Goal: Task Accomplishment & Management: Use online tool/utility

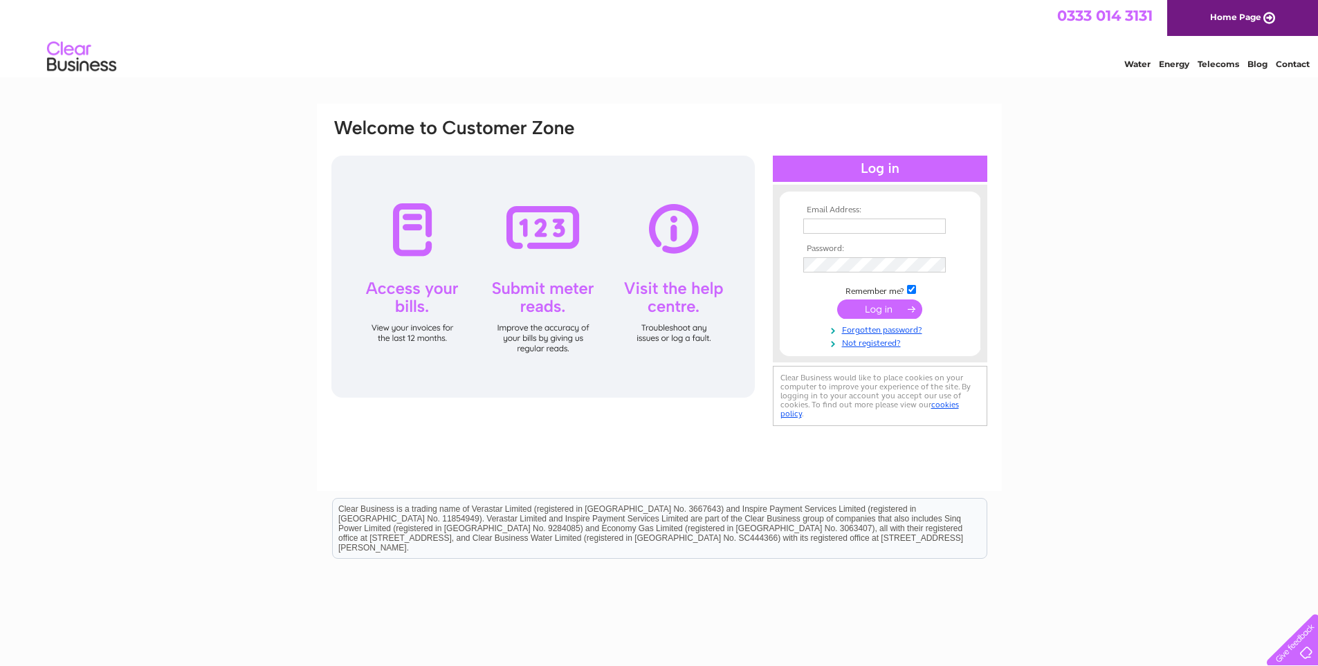
type input "[EMAIL_ADDRESS][DOMAIN_NAME]"
click at [885, 307] on input "submit" at bounding box center [879, 309] width 85 height 19
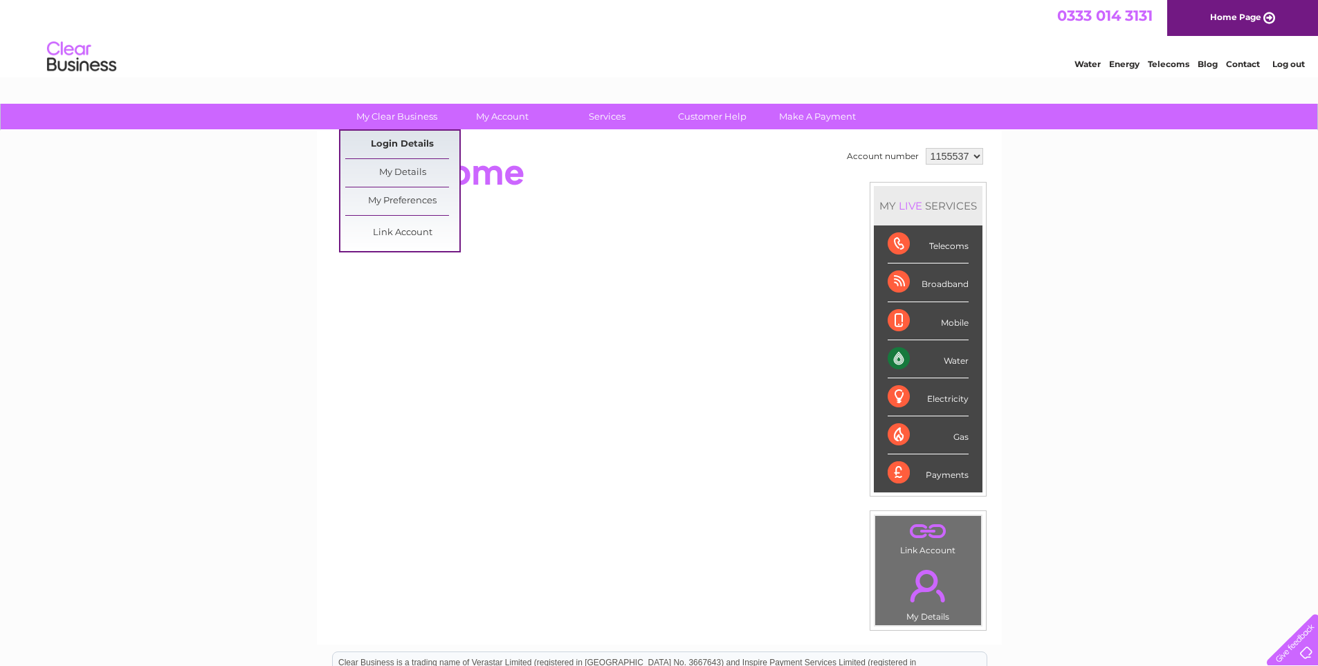
click at [407, 138] on link "Login Details" at bounding box center [402, 145] width 114 height 28
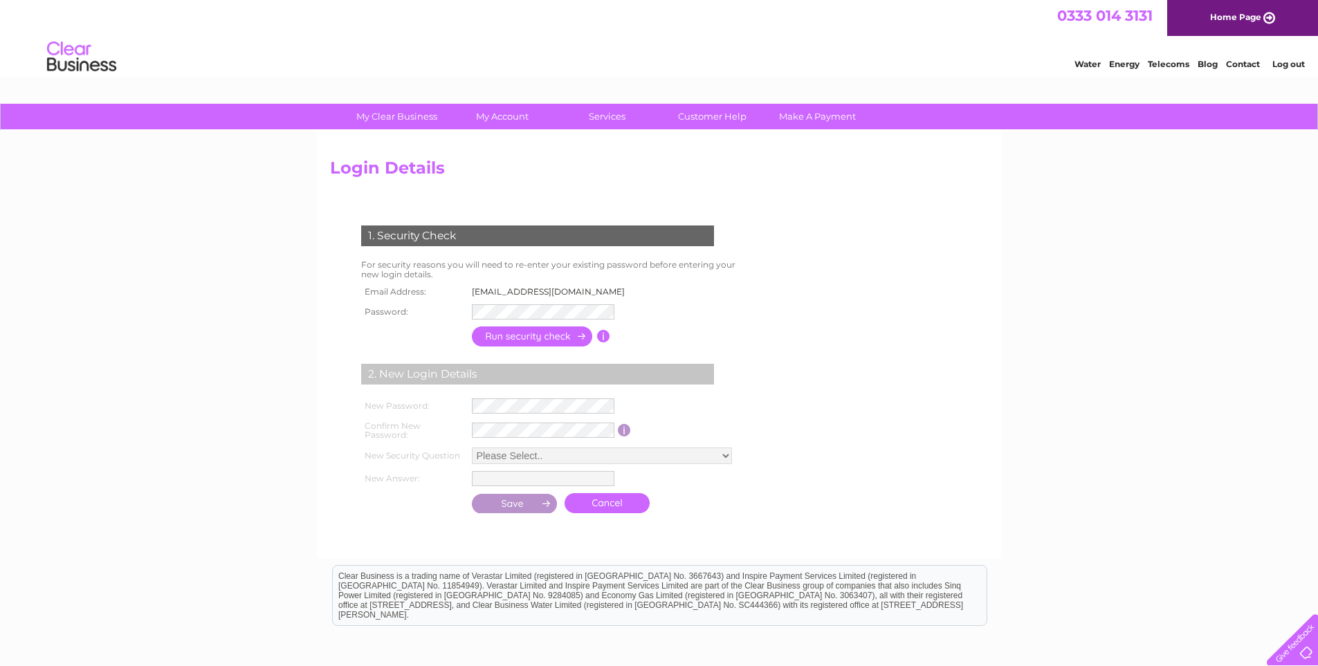
click at [522, 334] on input "button" at bounding box center [533, 337] width 122 height 20
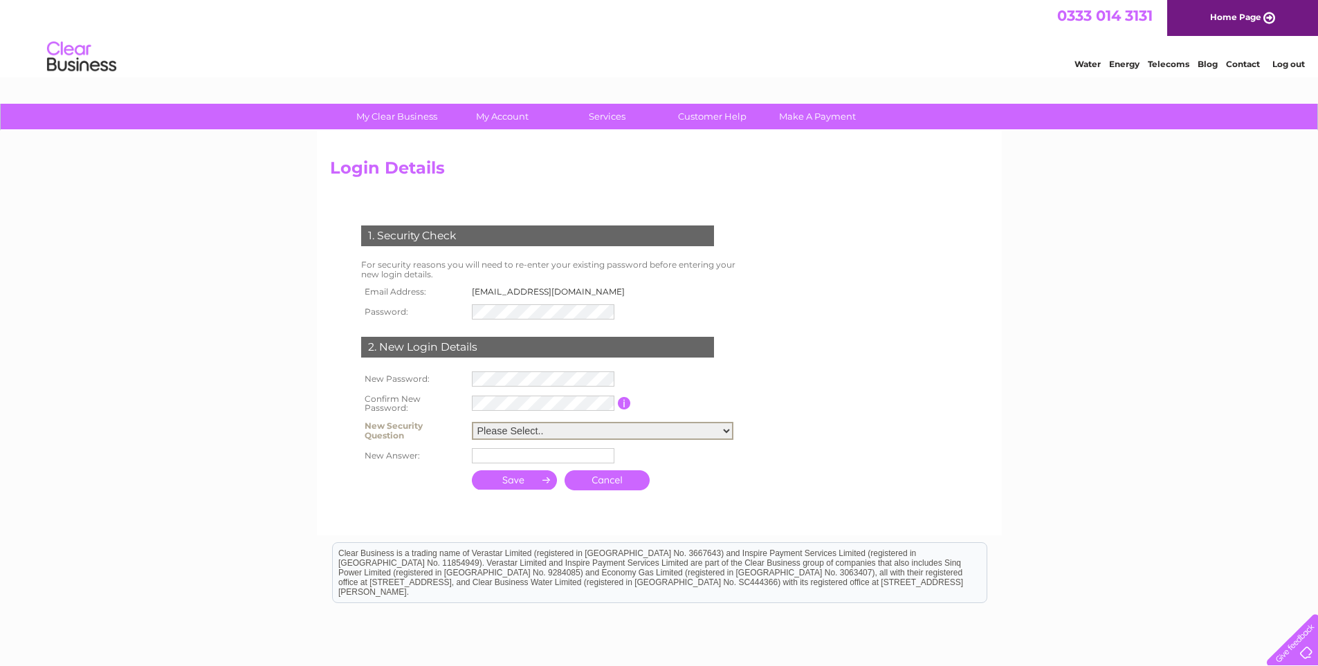
click at [574, 426] on select "Please Select.. In what town or city was your first job? In what town or city d…" at bounding box center [603, 431] width 262 height 18
select select "5"
click at [472, 422] on select "Please Select.. In what town or city was your first job? In what town or city d…" at bounding box center [603, 431] width 262 height 18
click at [540, 454] on input "text" at bounding box center [543, 455] width 143 height 15
type input "Sooty"
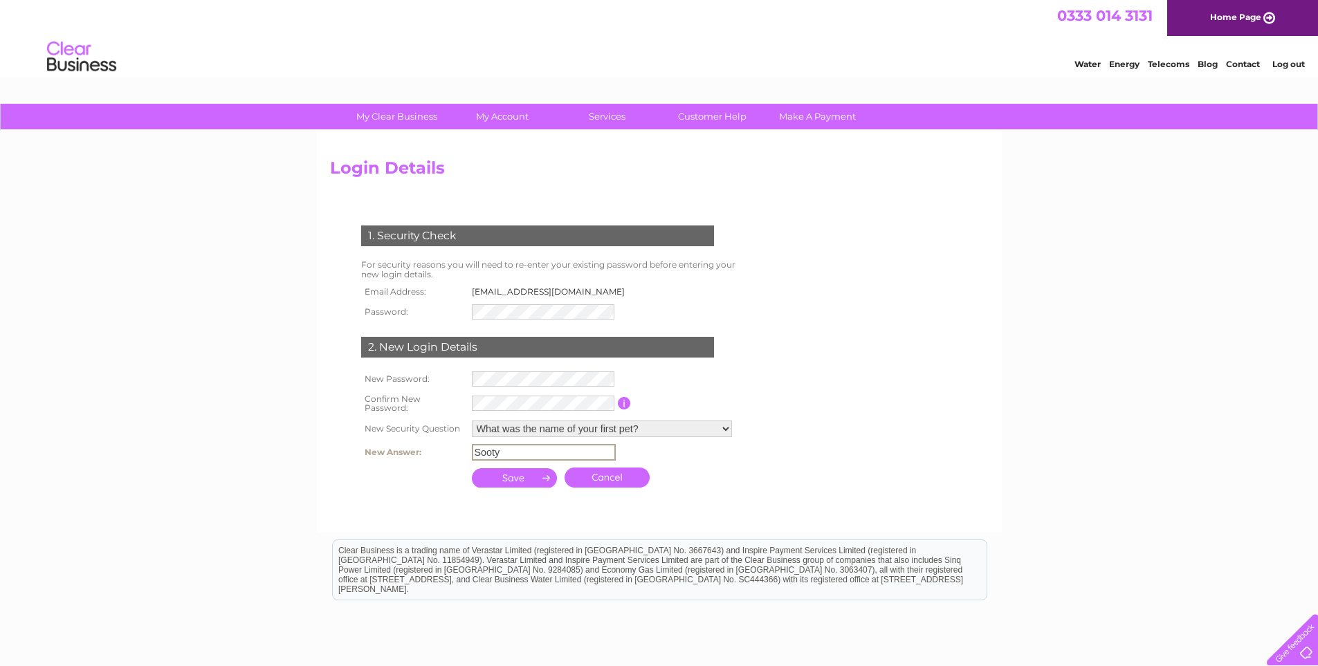
click at [525, 480] on input "submit" at bounding box center [515, 477] width 86 height 19
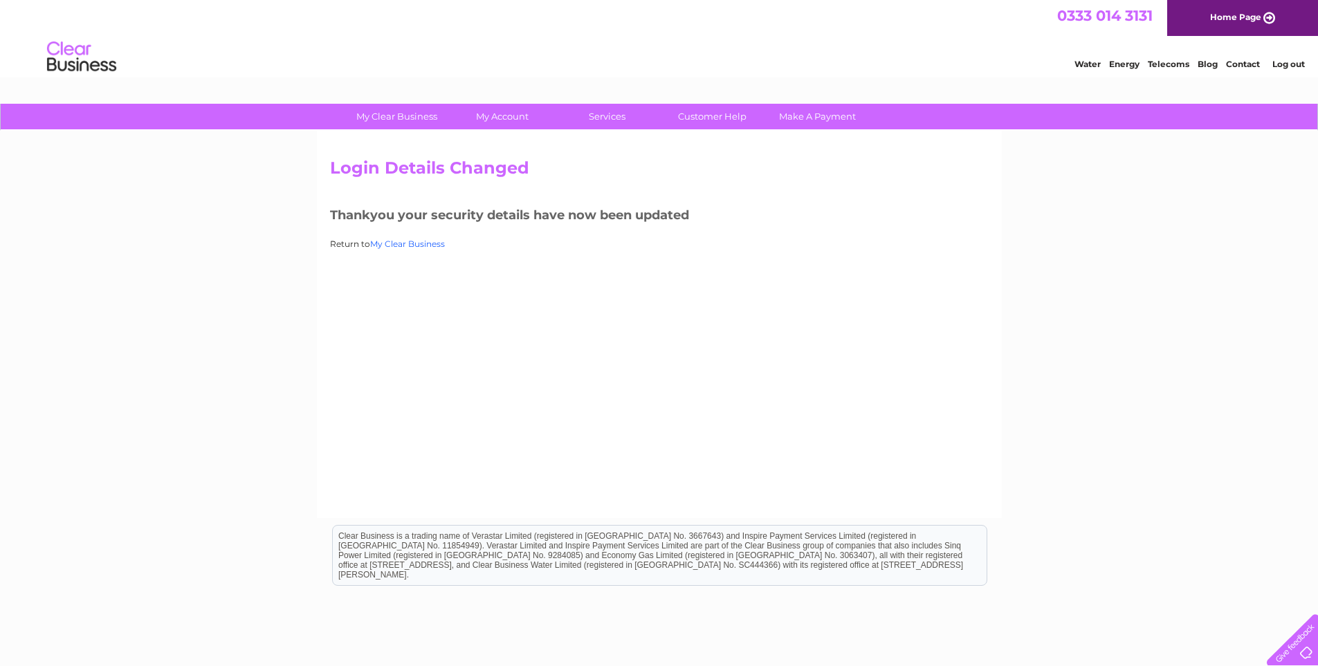
click at [420, 241] on link "My Clear Business" at bounding box center [407, 244] width 75 height 10
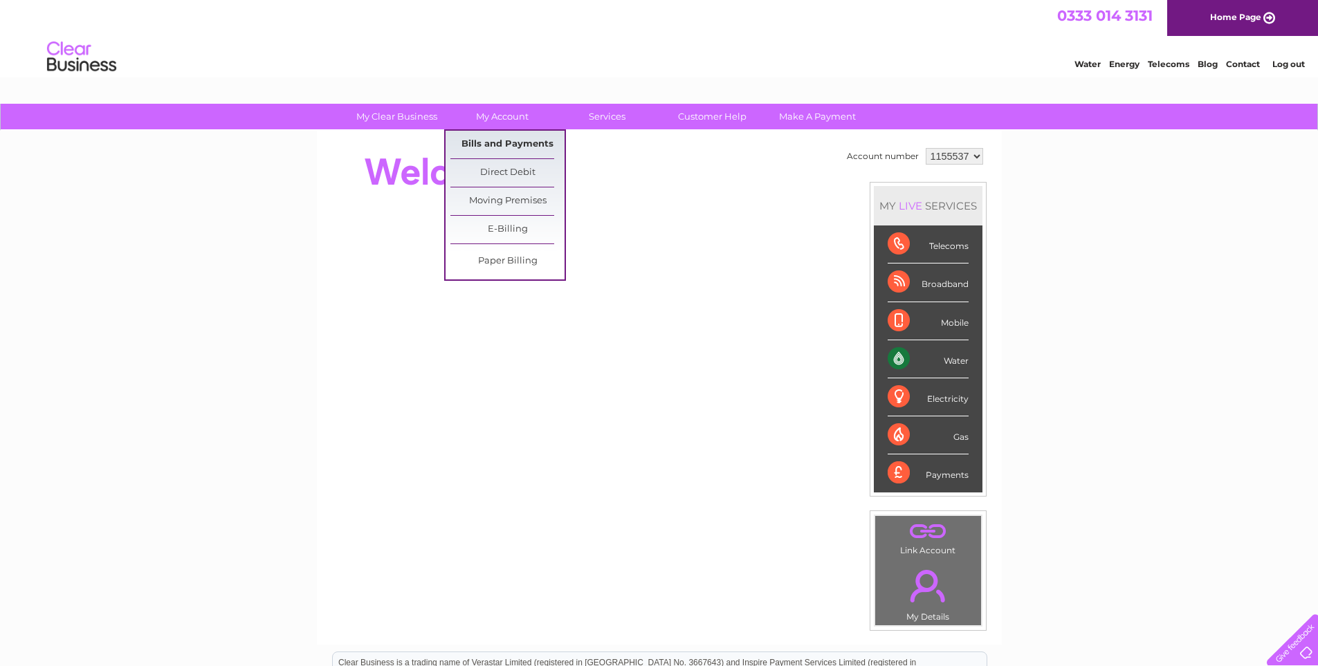
click at [504, 140] on link "Bills and Payments" at bounding box center [507, 145] width 114 height 28
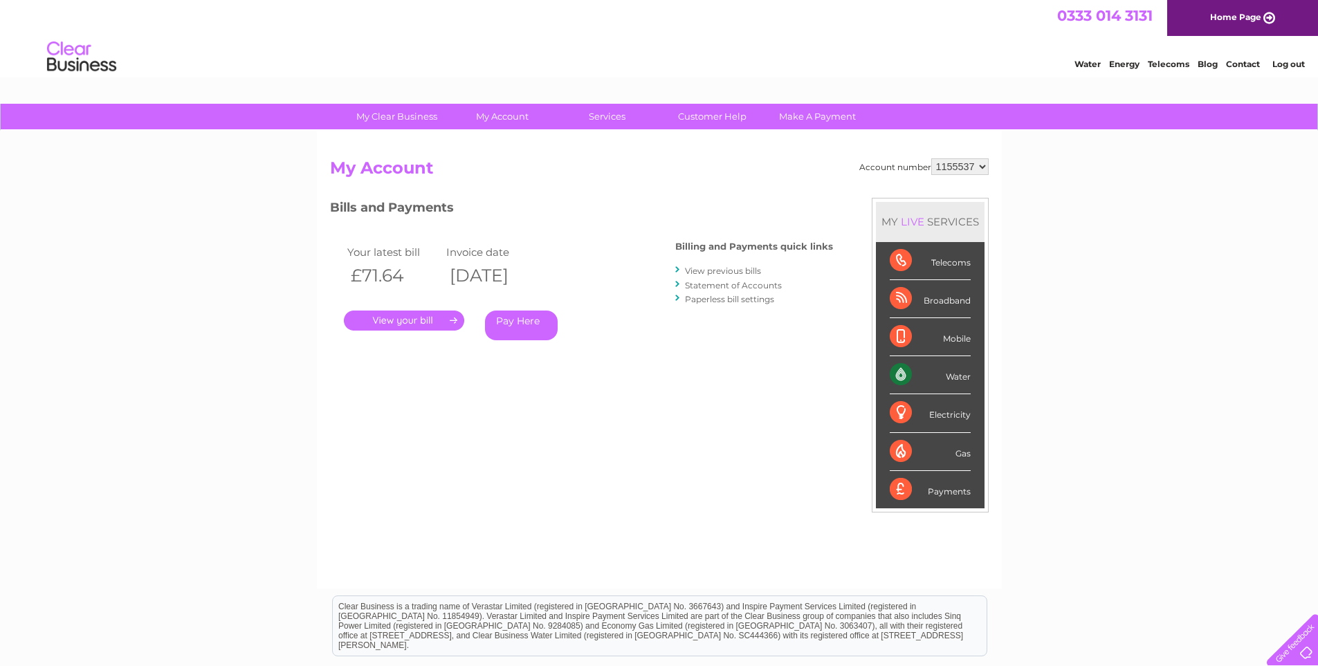
click at [412, 318] on link "." at bounding box center [404, 321] width 120 height 20
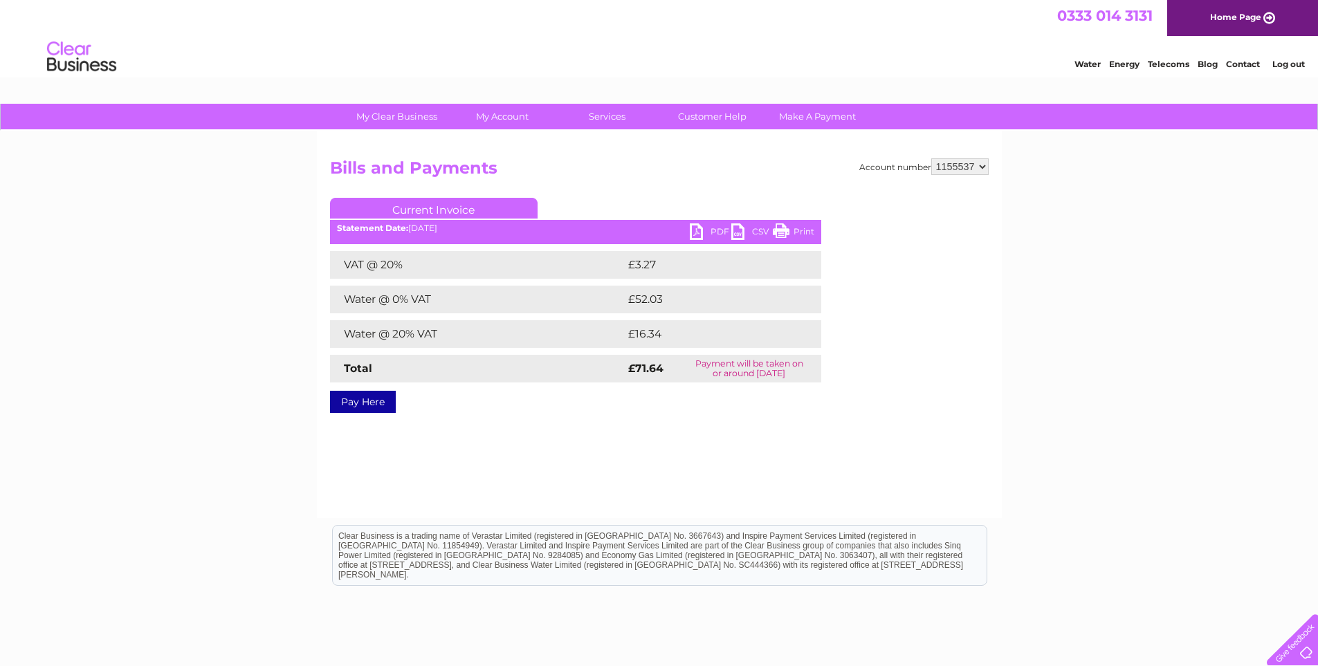
click at [712, 234] on link "PDF" at bounding box center [711, 234] width 42 height 20
click at [749, 184] on h2 "Bills and Payments" at bounding box center [659, 171] width 659 height 26
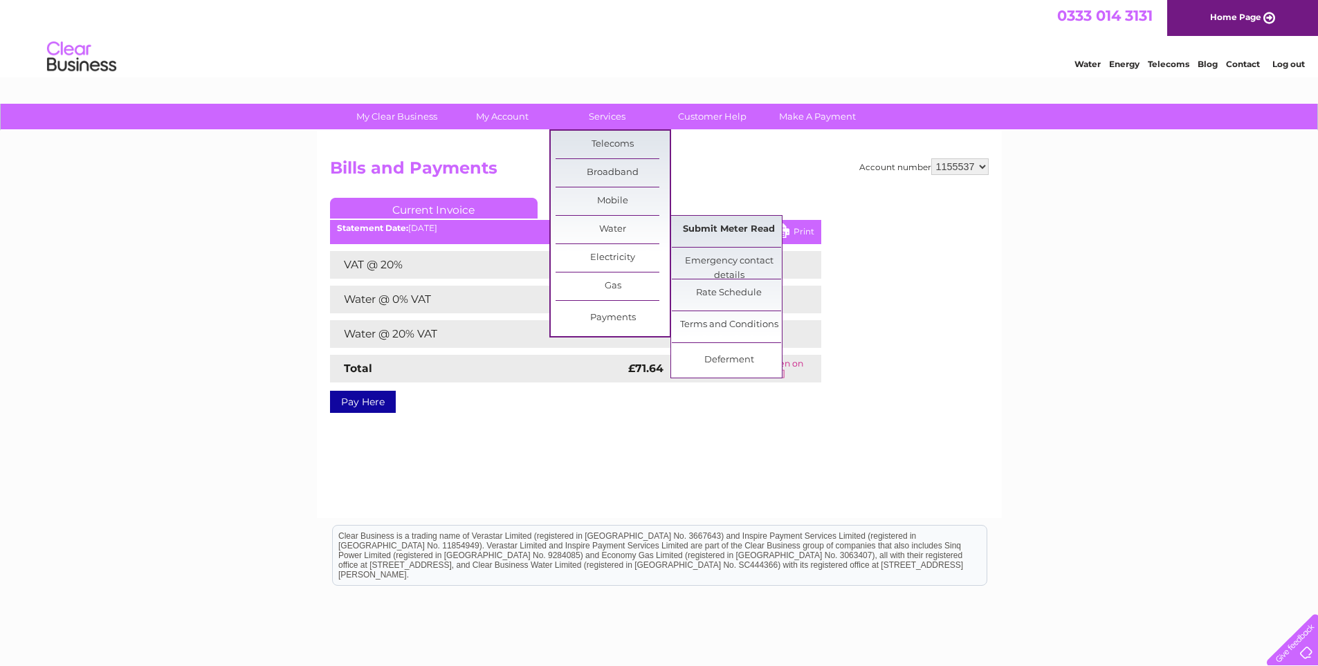
click at [731, 230] on link "Submit Meter Read" at bounding box center [729, 230] width 114 height 28
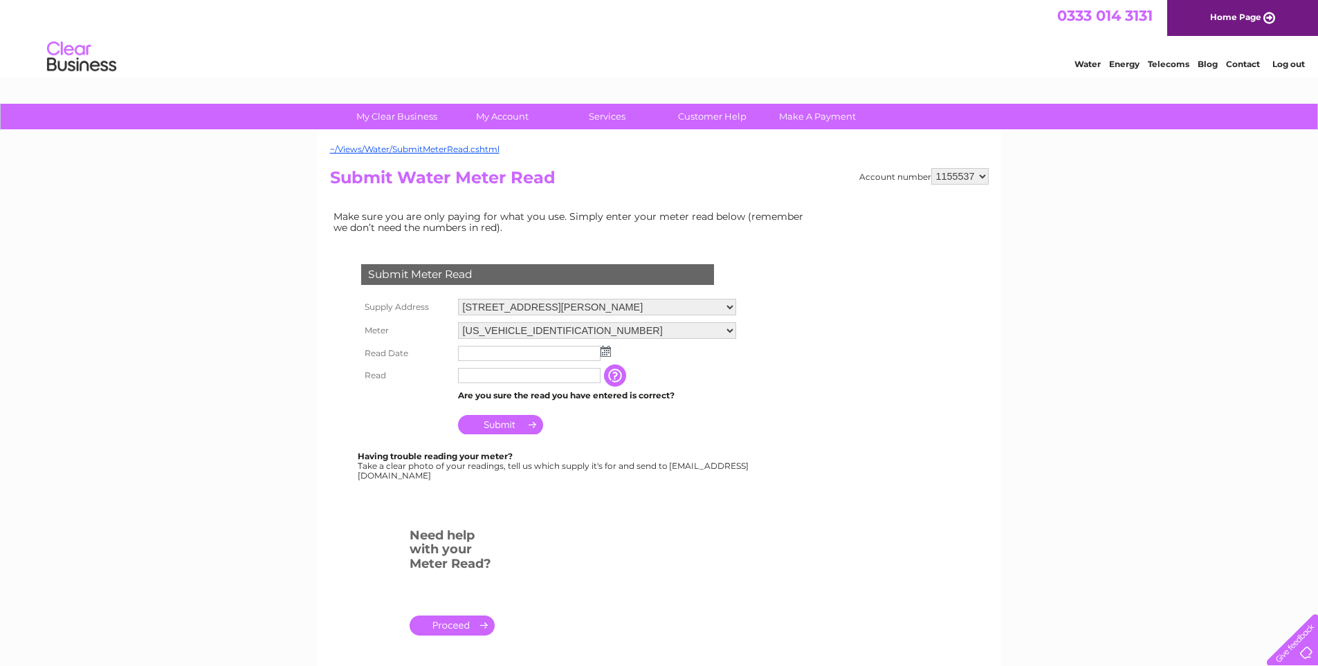
click at [603, 352] on img at bounding box center [606, 351] width 10 height 11
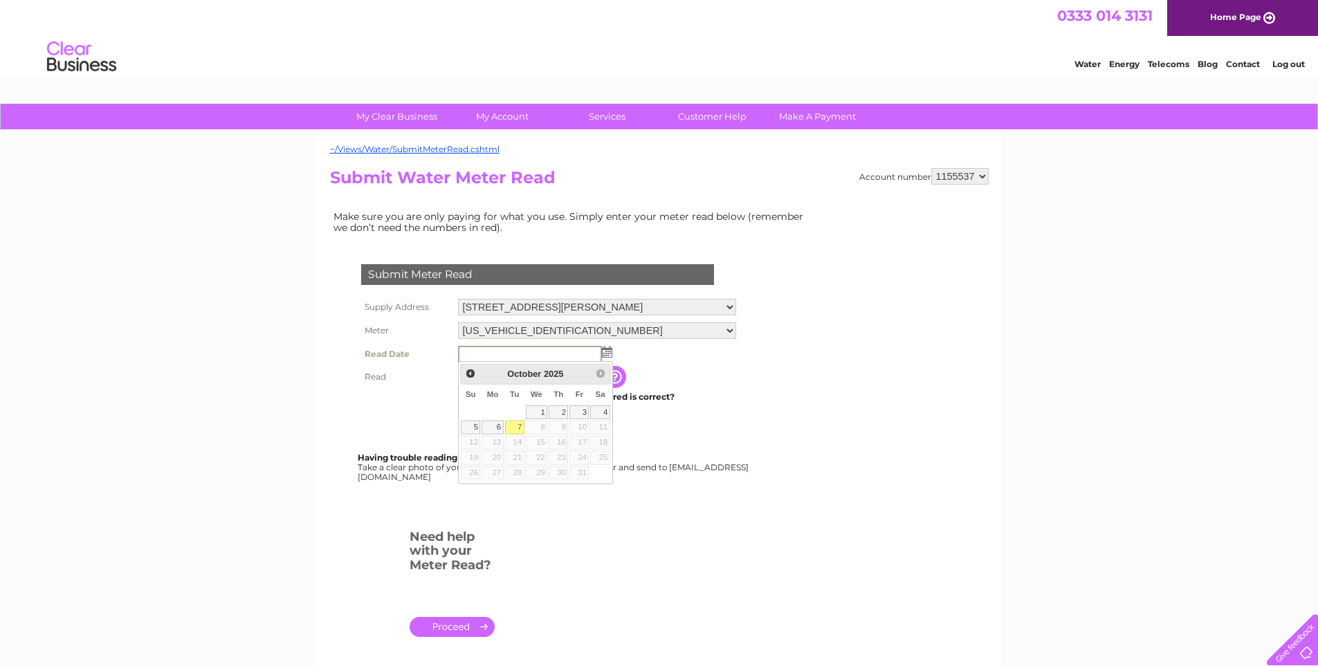
click at [518, 429] on link "7" at bounding box center [514, 428] width 19 height 14
type input "2025/10/07"
click at [499, 374] on input "text" at bounding box center [530, 376] width 144 height 17
type input "00037"
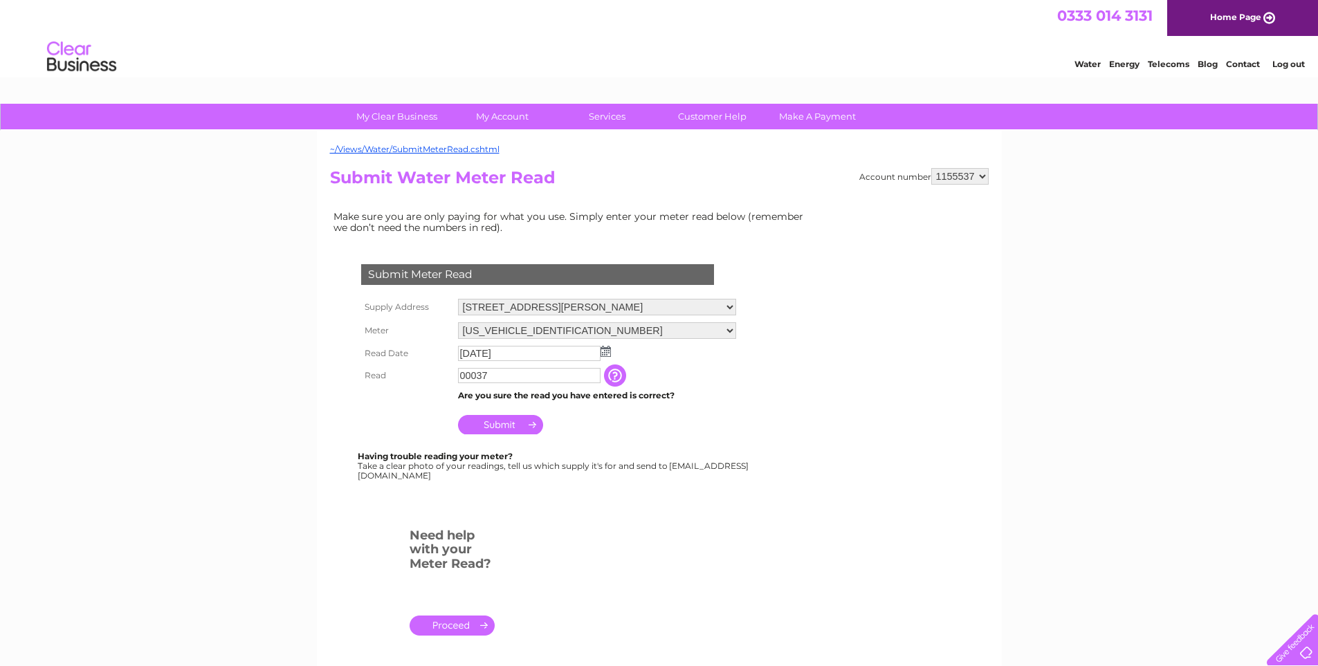
click at [627, 377] on input "button" at bounding box center [616, 376] width 25 height 22
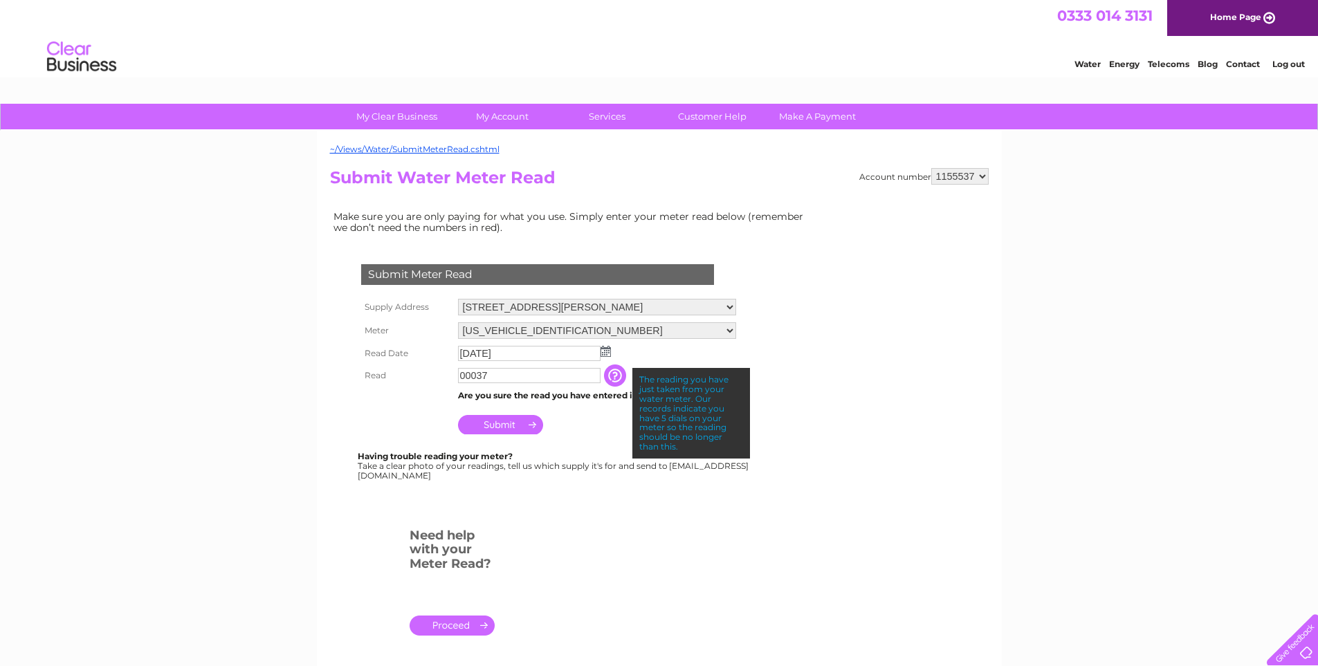
click at [507, 425] on input "Submit" at bounding box center [500, 424] width 85 height 19
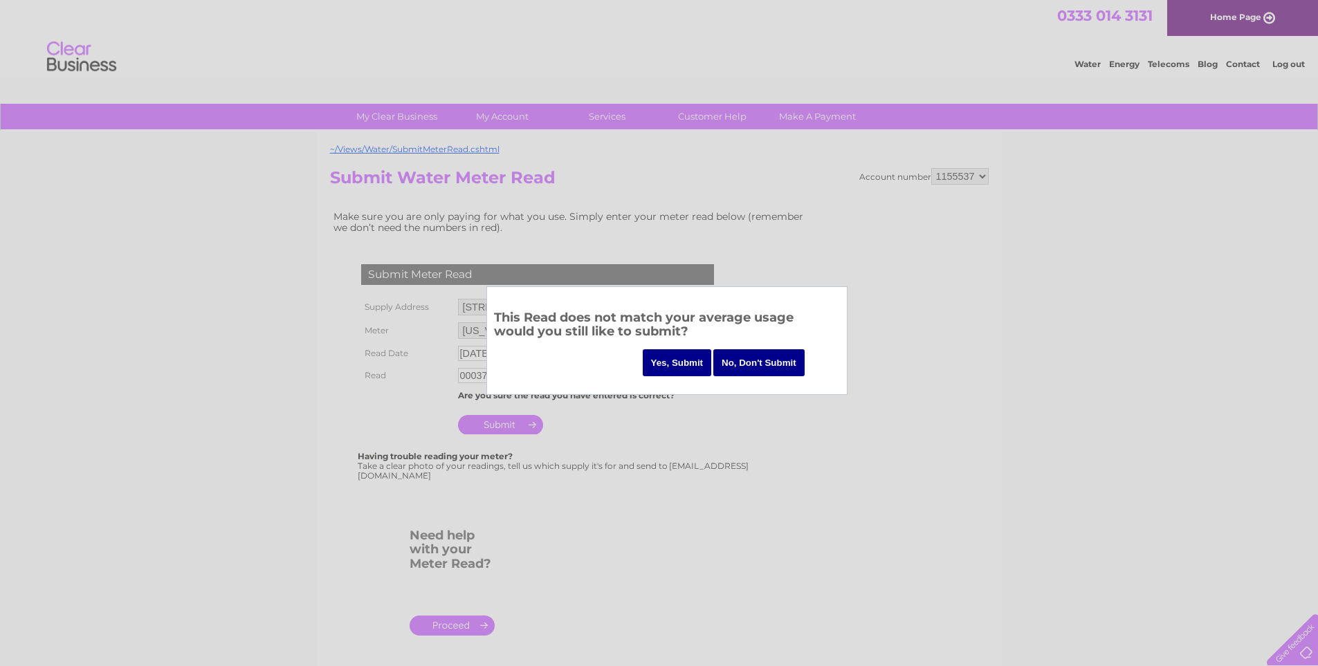
drag, startPoint x: 700, startPoint y: 329, endPoint x: 486, endPoint y: 317, distance: 214.9
click at [486, 317] on div "This Read does not match your average usage would you still like to submit? Yes…" at bounding box center [666, 340] width 361 height 109
click at [710, 331] on h3 "This Read does not match your average usage would you still like to submit?" at bounding box center [667, 327] width 346 height 38
drag, startPoint x: 699, startPoint y: 328, endPoint x: 496, endPoint y: 310, distance: 203.5
click at [496, 310] on h3 "This Read does not match your average usage would you still like to submit?" at bounding box center [667, 327] width 346 height 38
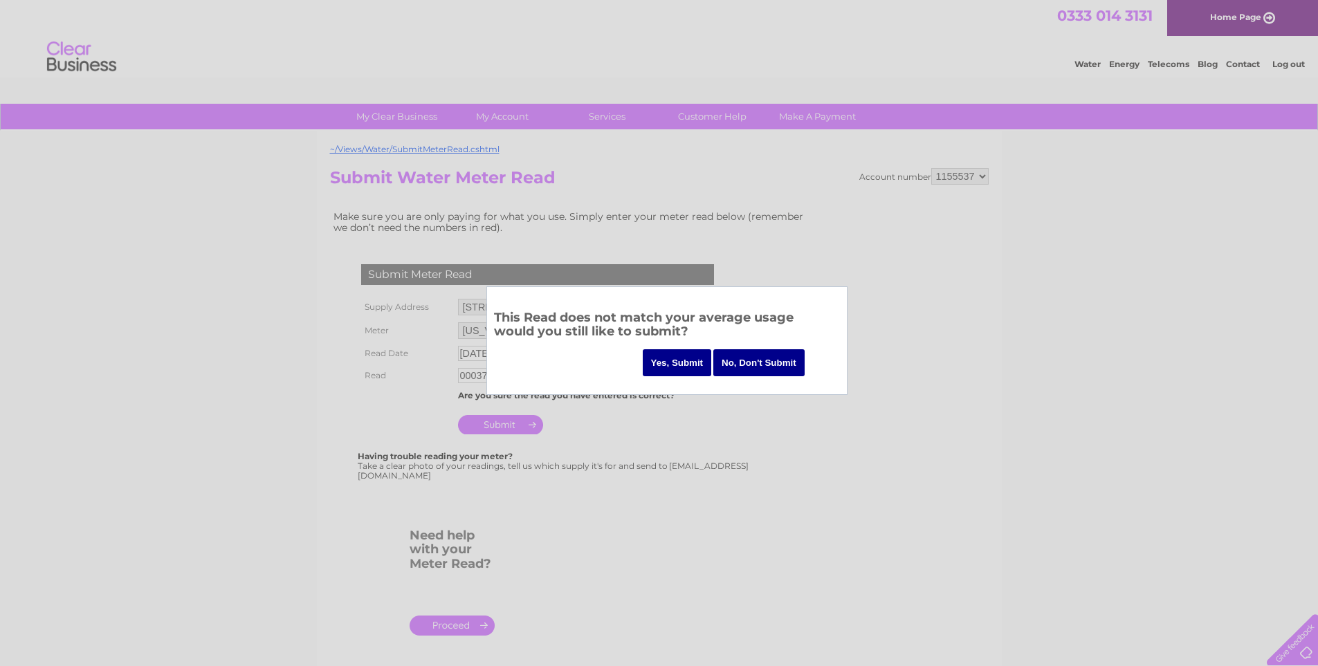
click at [550, 365] on div "This Read does not match your average usage would you still like to submit? Yes…" at bounding box center [666, 340] width 361 height 109
click at [691, 365] on input "Yes, Submit" at bounding box center [677, 362] width 69 height 27
